Goal: Task Accomplishment & Management: Use online tool/utility

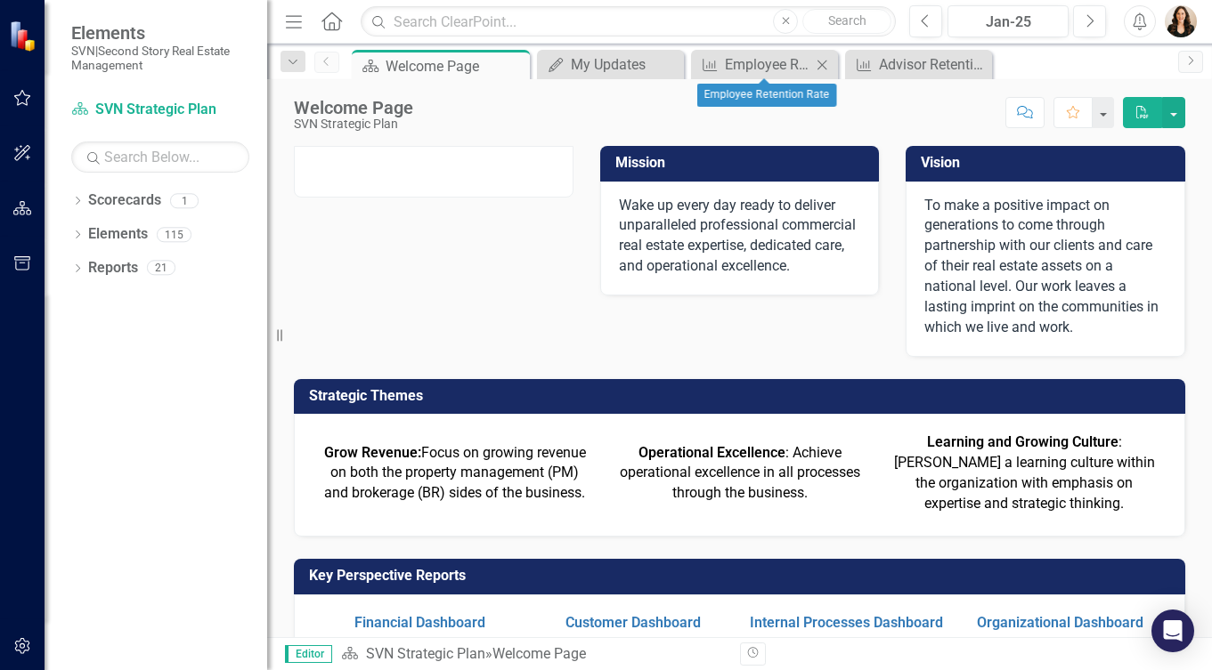
click at [822, 61] on icon "Close" at bounding box center [822, 65] width 18 height 14
click at [884, 62] on icon "Close" at bounding box center [884, 65] width 18 height 14
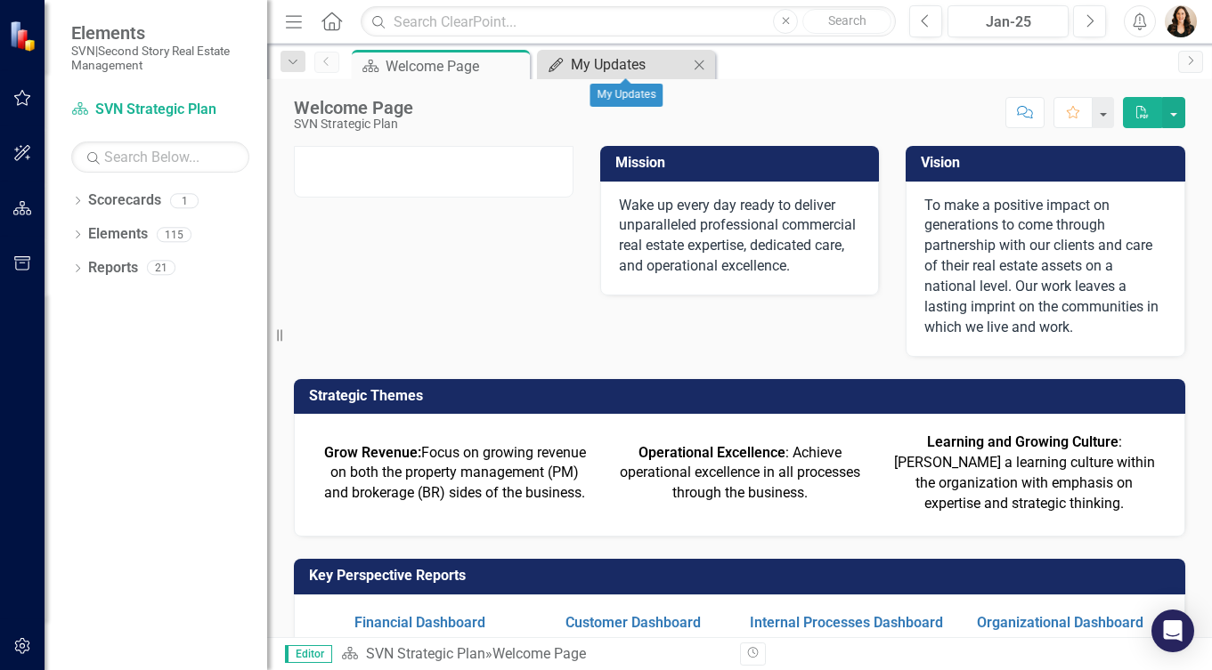
click at [644, 60] on div "My Updates" at bounding box center [630, 64] width 118 height 22
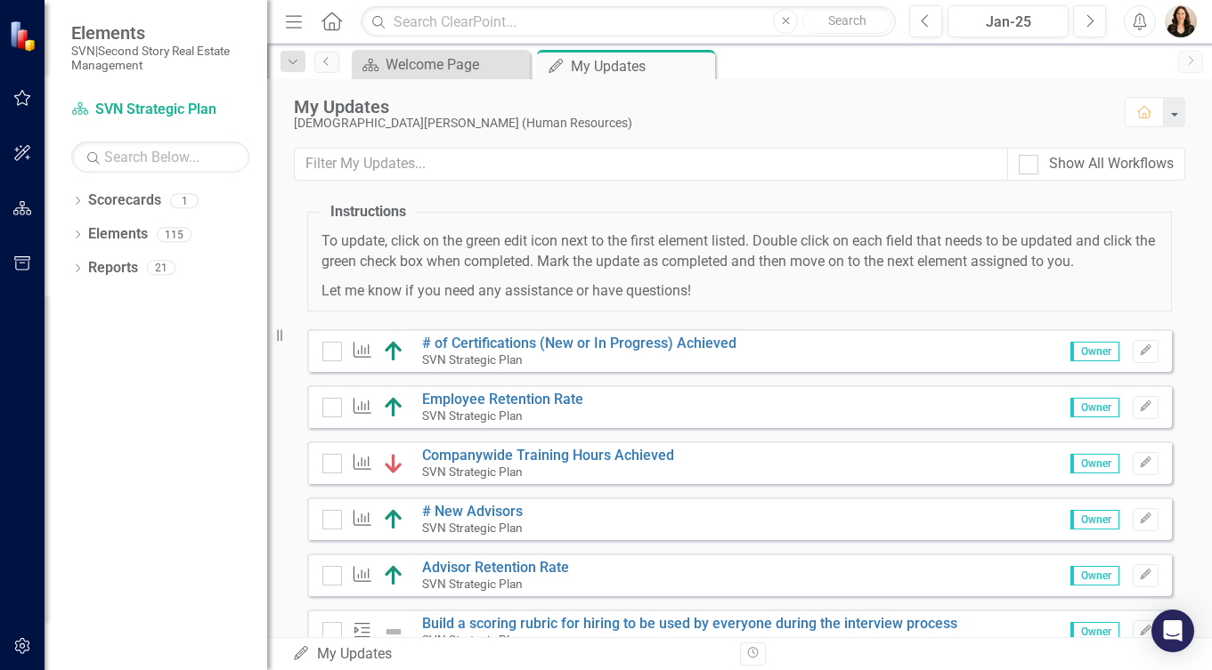
scroll to position [51, 0]
click at [570, 334] on link "# of Certifications (New or In Progress) Achieved" at bounding box center [579, 341] width 314 height 17
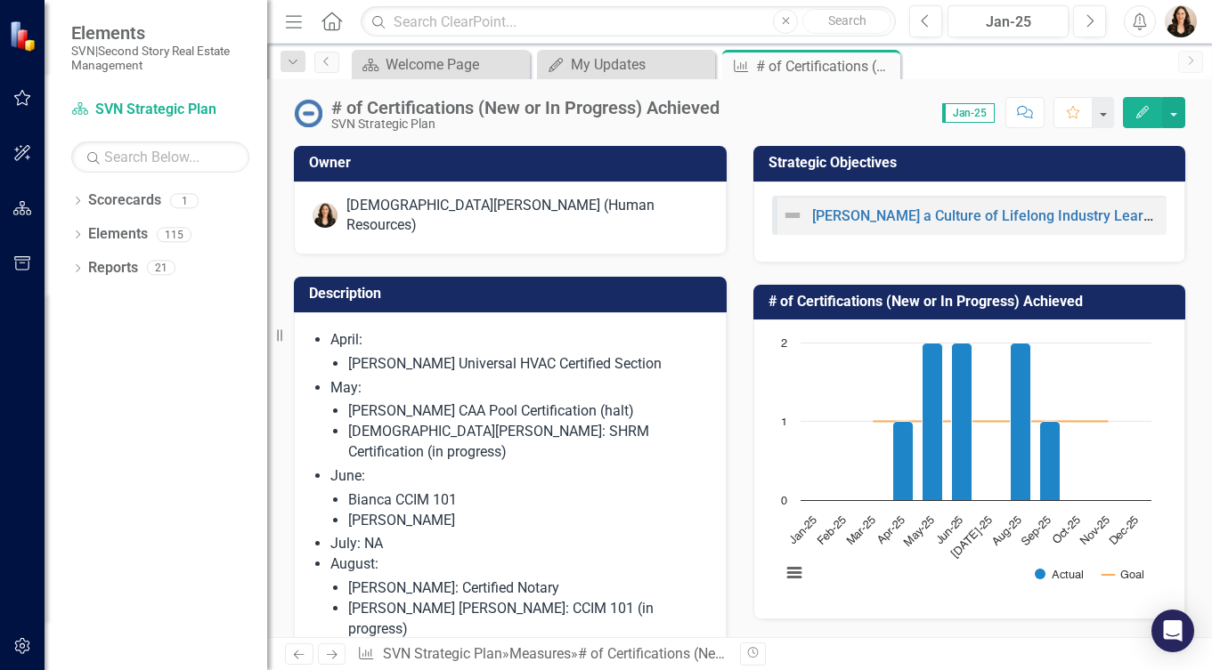
scroll to position [99, 0]
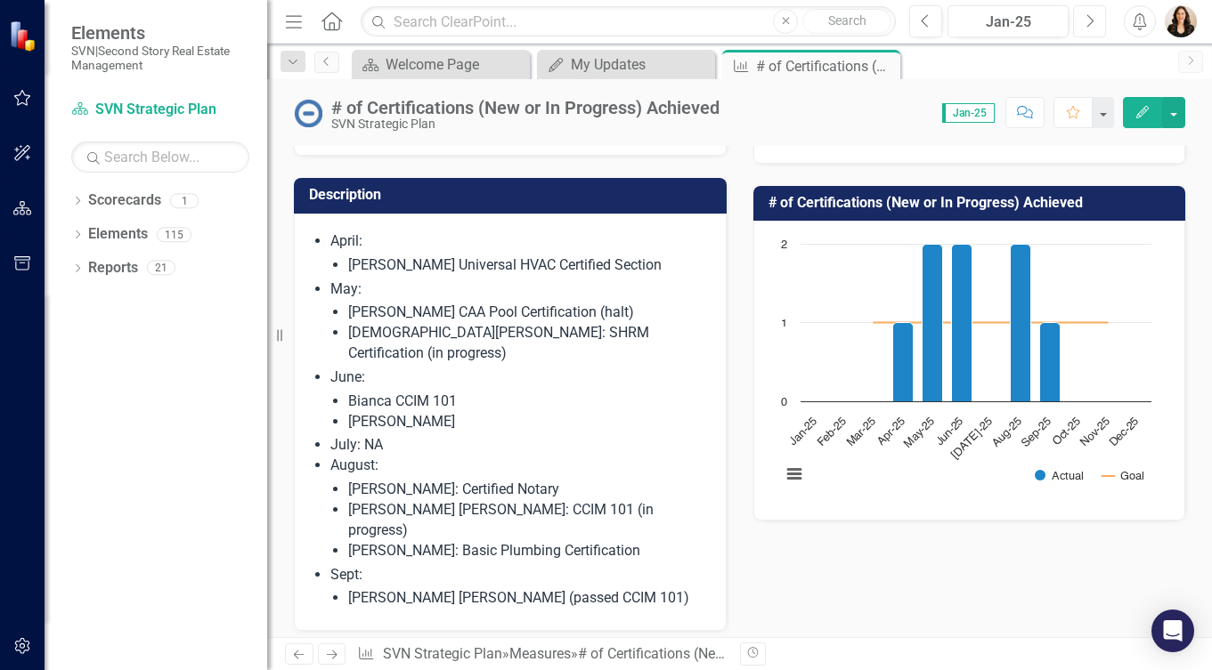
click at [1083, 23] on button "Next" at bounding box center [1089, 21] width 33 height 32
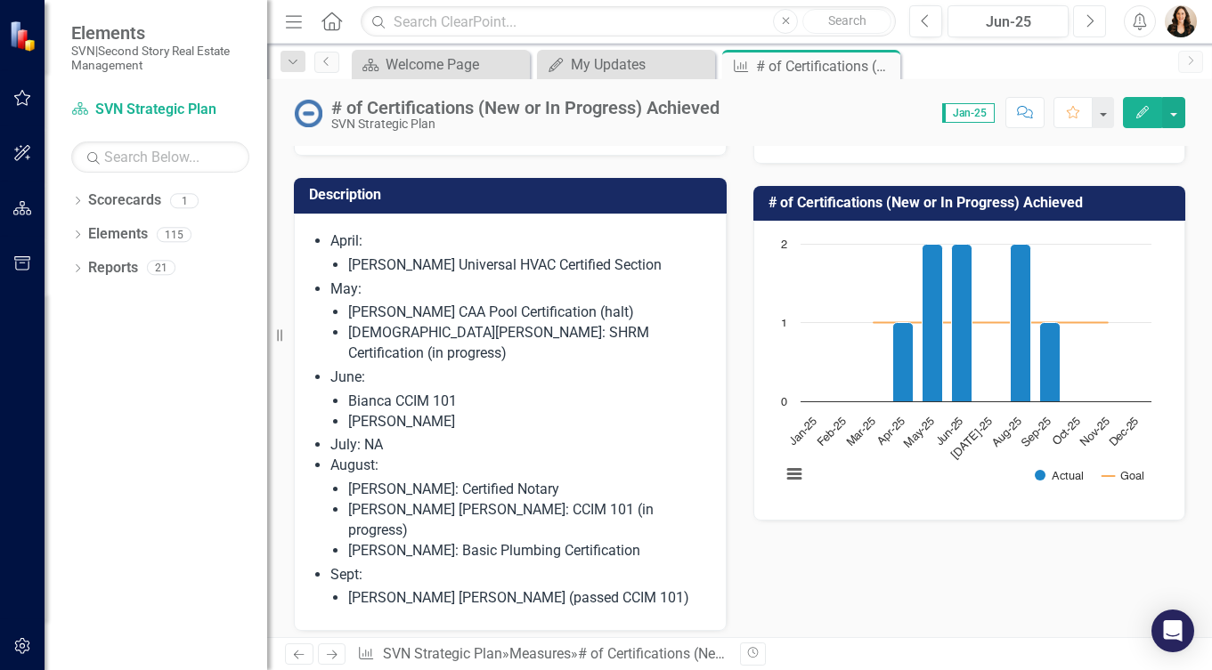
click at [1083, 23] on button "Next" at bounding box center [1089, 21] width 33 height 32
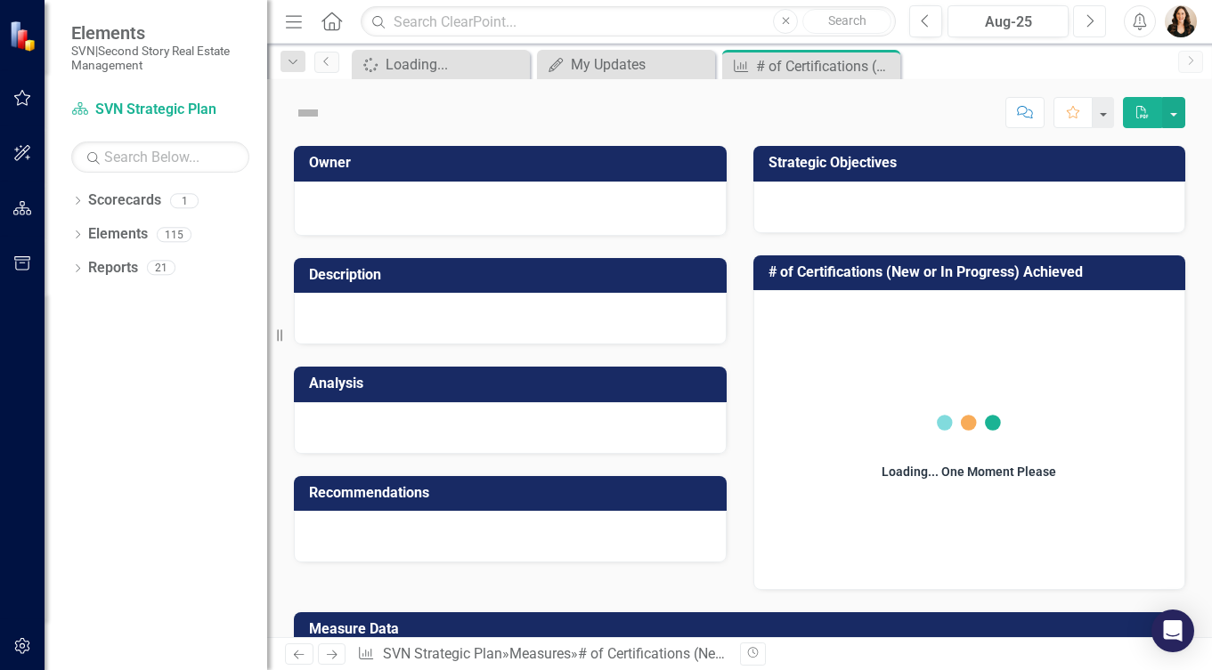
click at [1087, 16] on icon "Next" at bounding box center [1090, 21] width 10 height 16
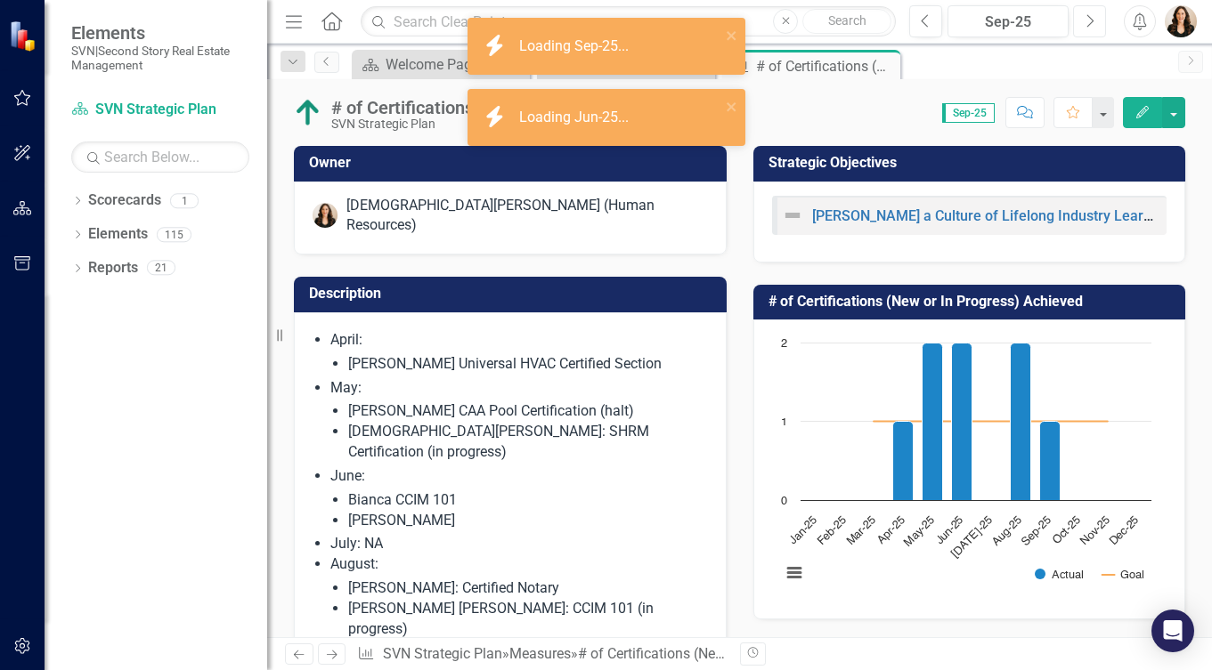
scroll to position [162, 0]
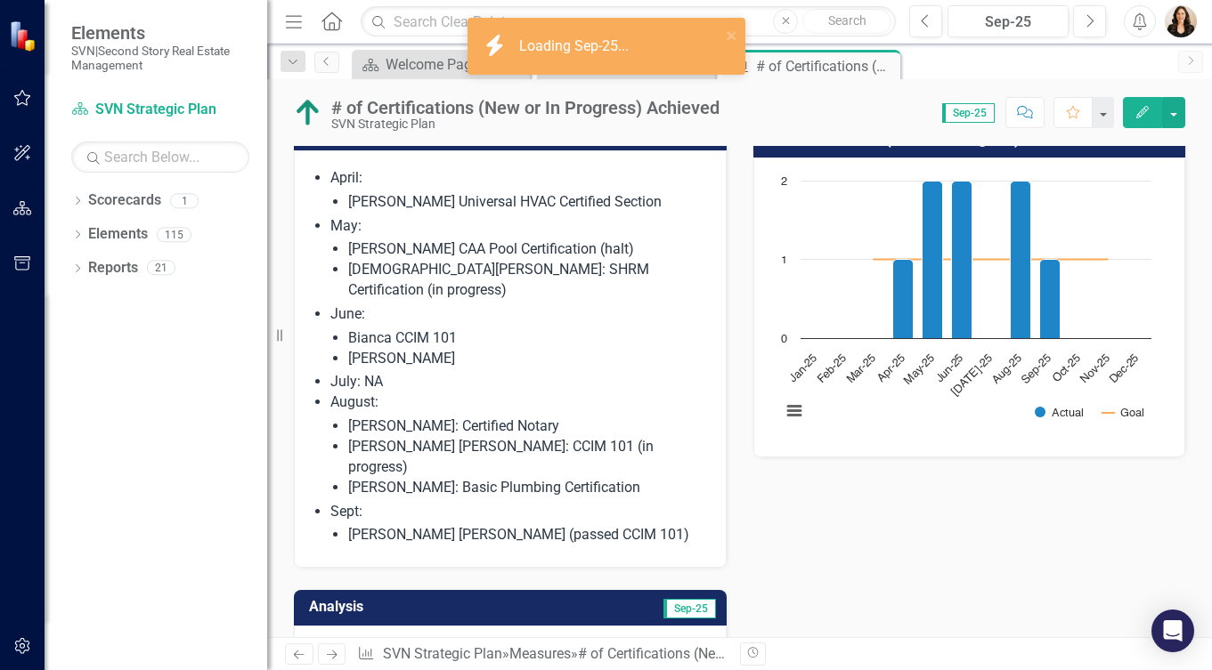
click at [603, 525] on li "[PERSON_NAME] [PERSON_NAME] (passed CCIM 101)" at bounding box center [528, 535] width 360 height 20
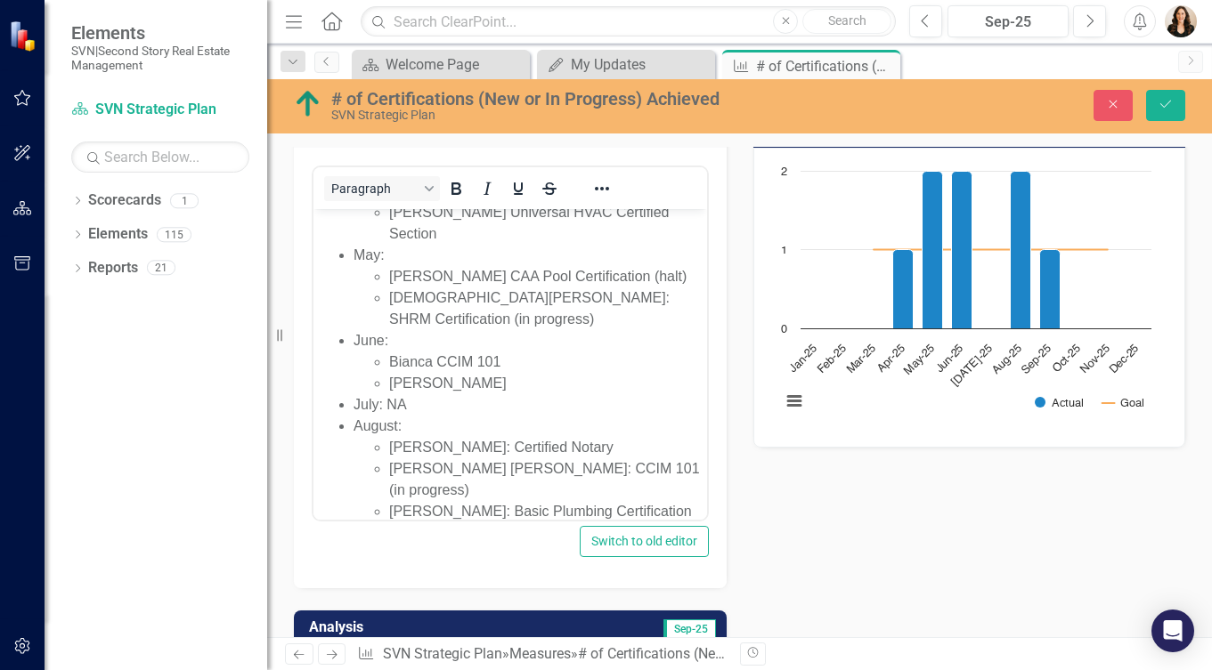
scroll to position [188, 0]
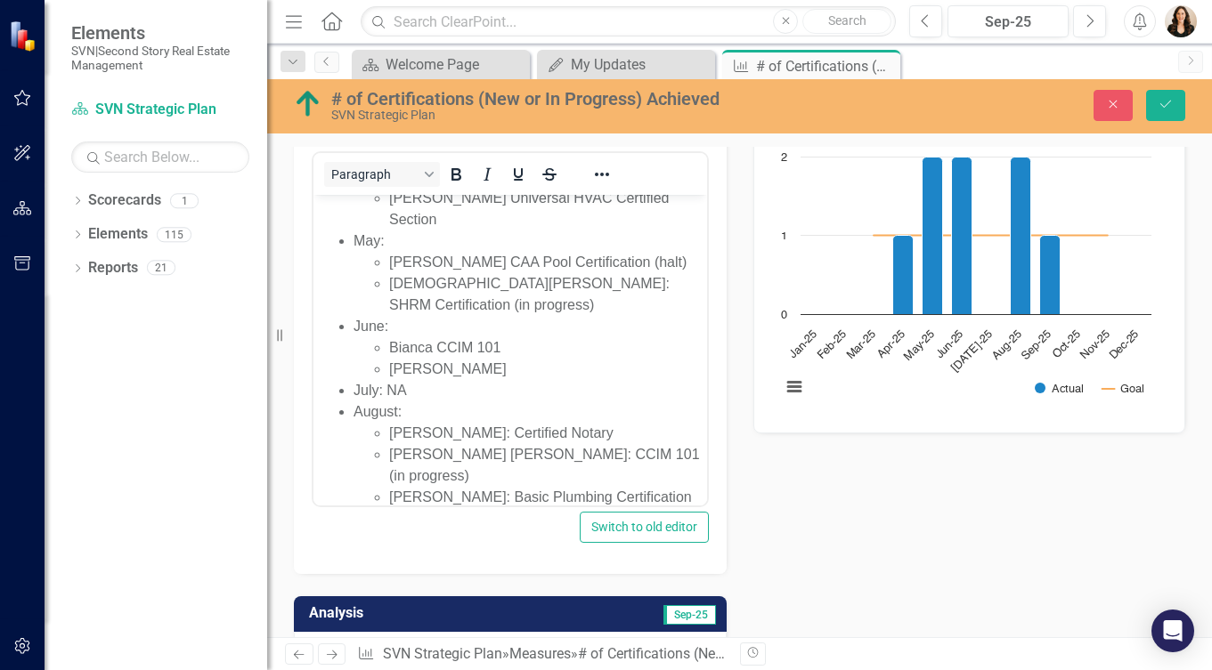
click at [648, 530] on li "[PERSON_NAME] [PERSON_NAME] (passed CCIM 101)" at bounding box center [545, 551] width 313 height 43
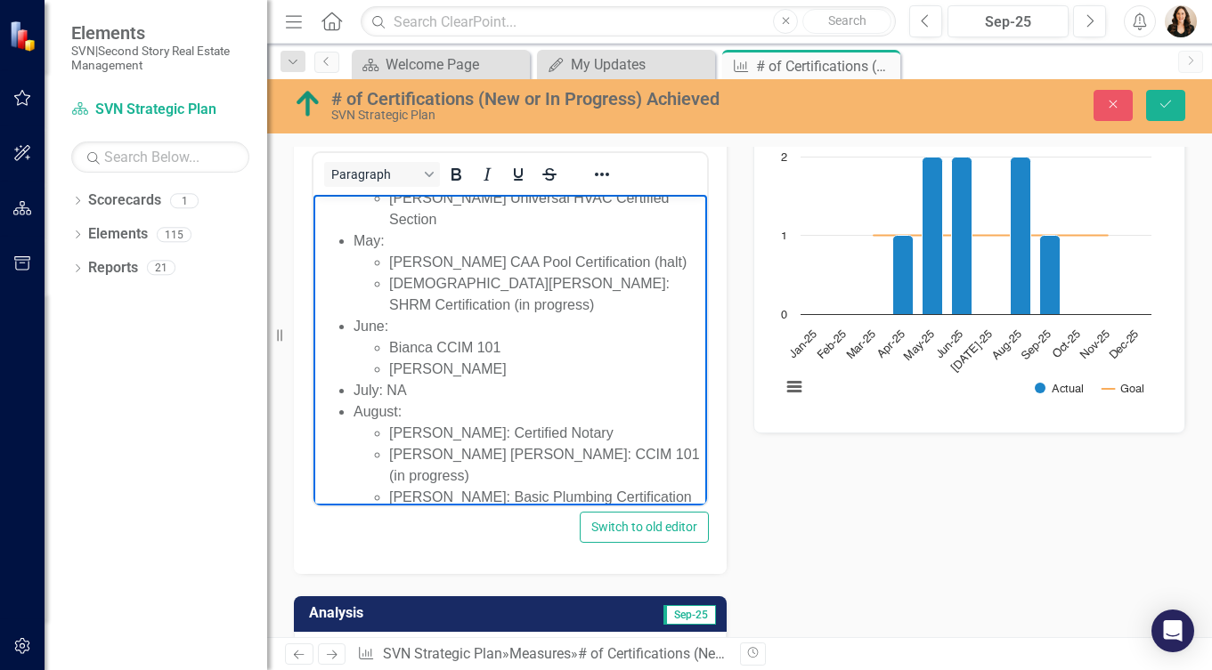
scroll to position [36, 0]
click at [1166, 108] on icon "Save" at bounding box center [1166, 104] width 16 height 12
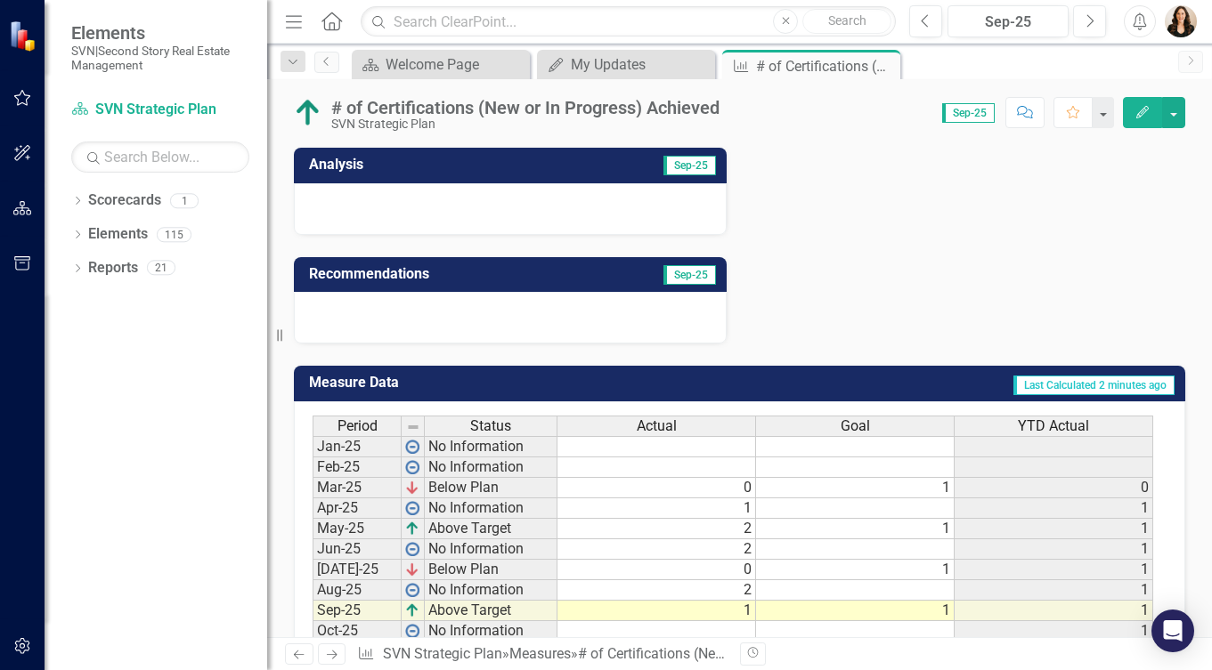
scroll to position [671, 0]
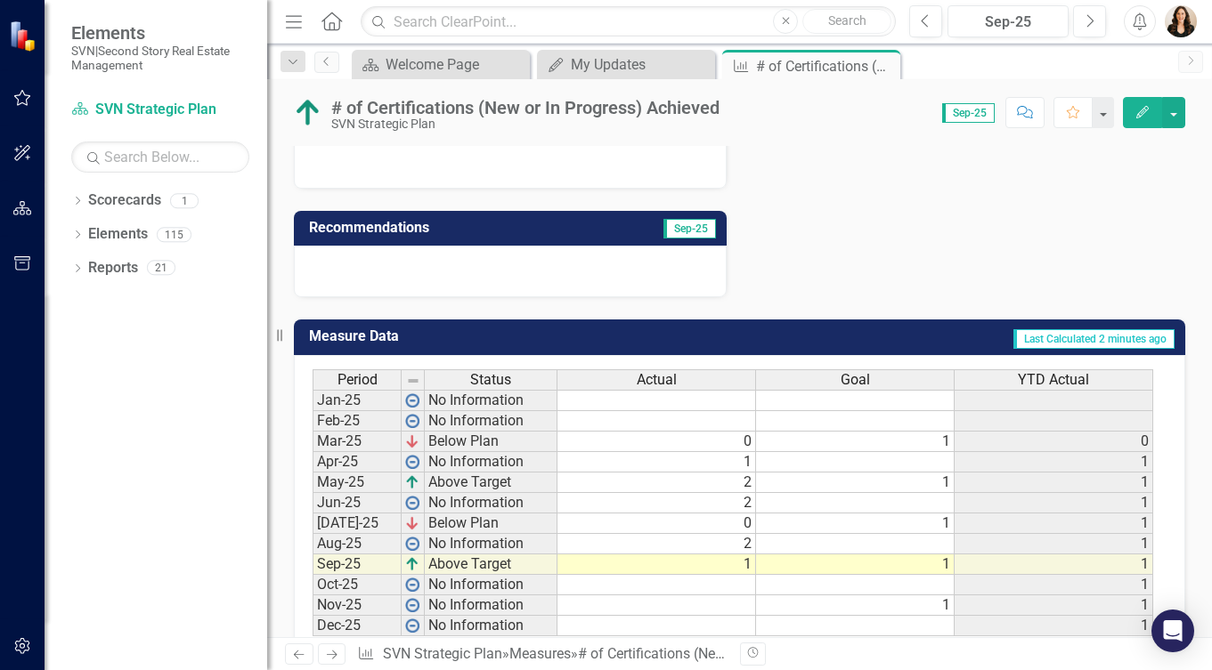
click at [736, 555] on td "1" at bounding box center [656, 565] width 199 height 20
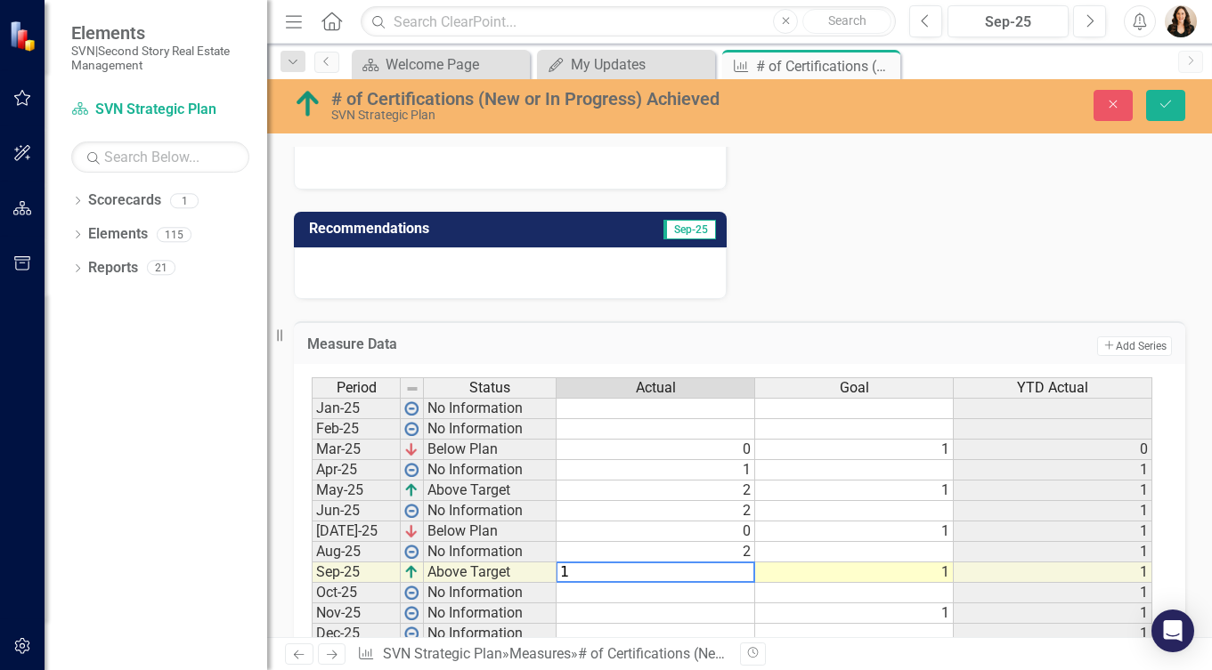
click at [736, 562] on textarea "1" at bounding box center [655, 572] width 199 height 21
type textarea "3"
click at [1175, 102] on button "Save" at bounding box center [1165, 105] width 39 height 31
